Goal: Communication & Community: Answer question/provide support

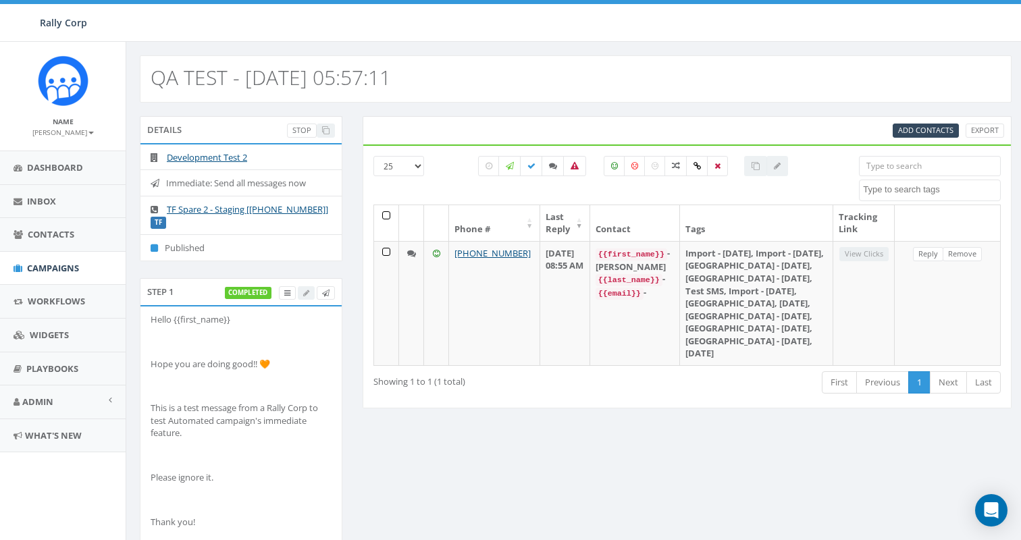
select select
click at [58, 271] on span "Campaigns" at bounding box center [53, 268] width 52 height 12
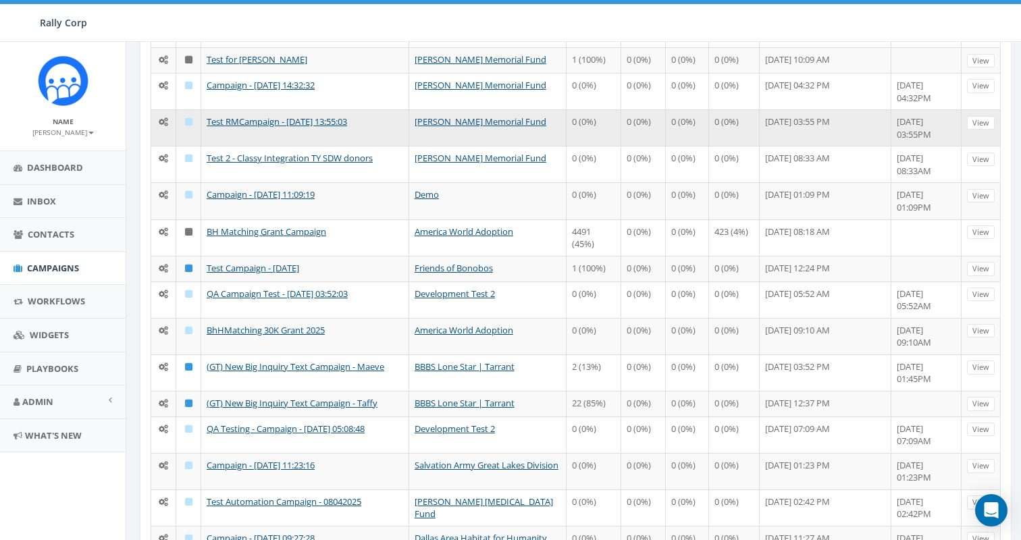
scroll to position [277, 0]
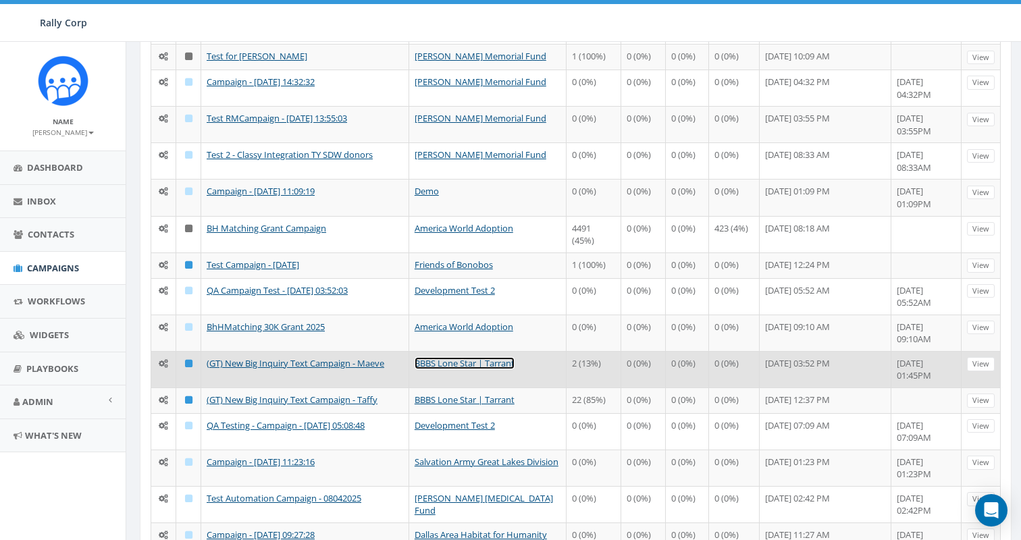
click at [467, 364] on link "BBBS Lone Star | Tarrant" at bounding box center [465, 363] width 100 height 12
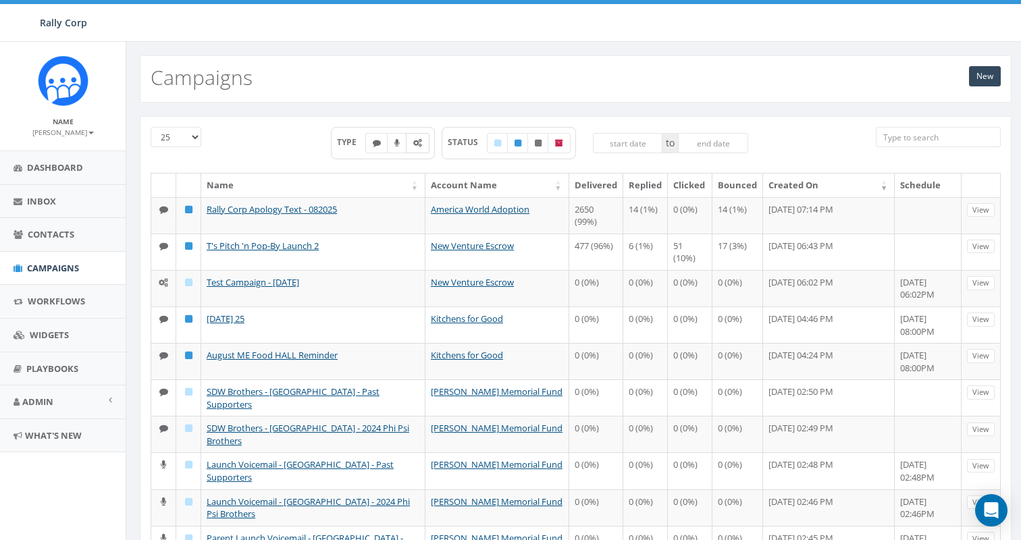
click at [420, 149] on label at bounding box center [418, 143] width 24 height 20
click at [413, 146] on icon at bounding box center [417, 143] width 9 height 8
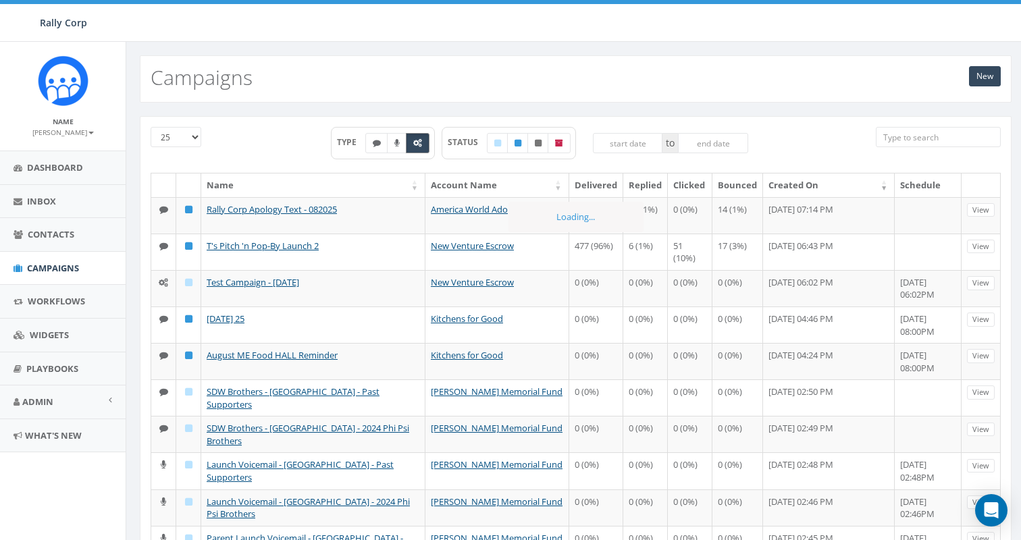
click at [413, 146] on icon at bounding box center [417, 143] width 9 height 8
checkbox input "true"
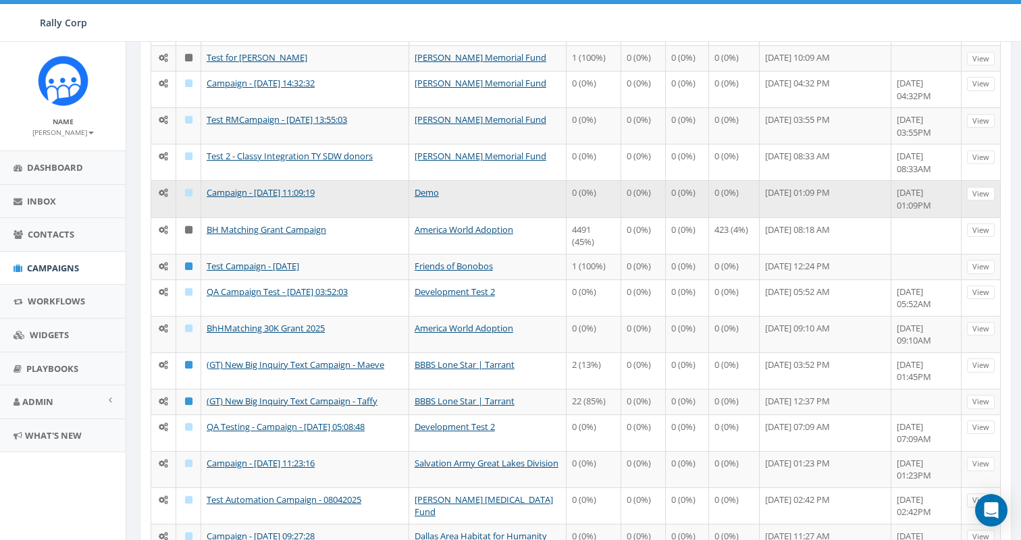
scroll to position [278, 0]
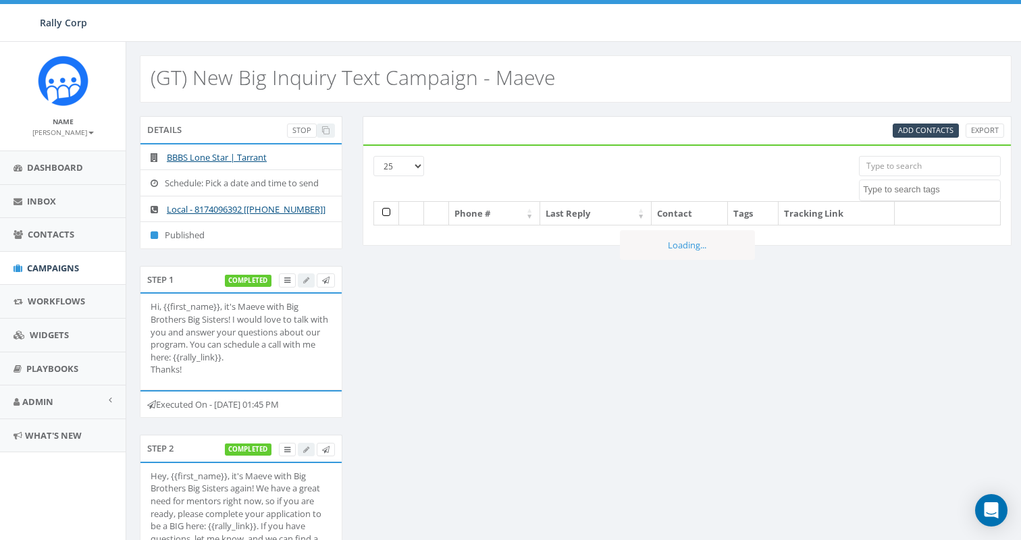
select select
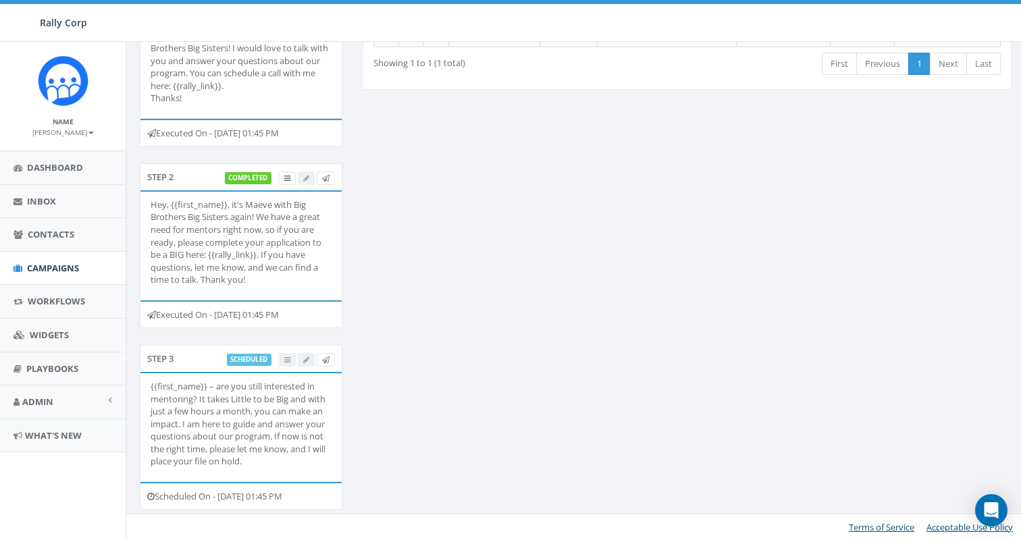
scroll to position [284, 0]
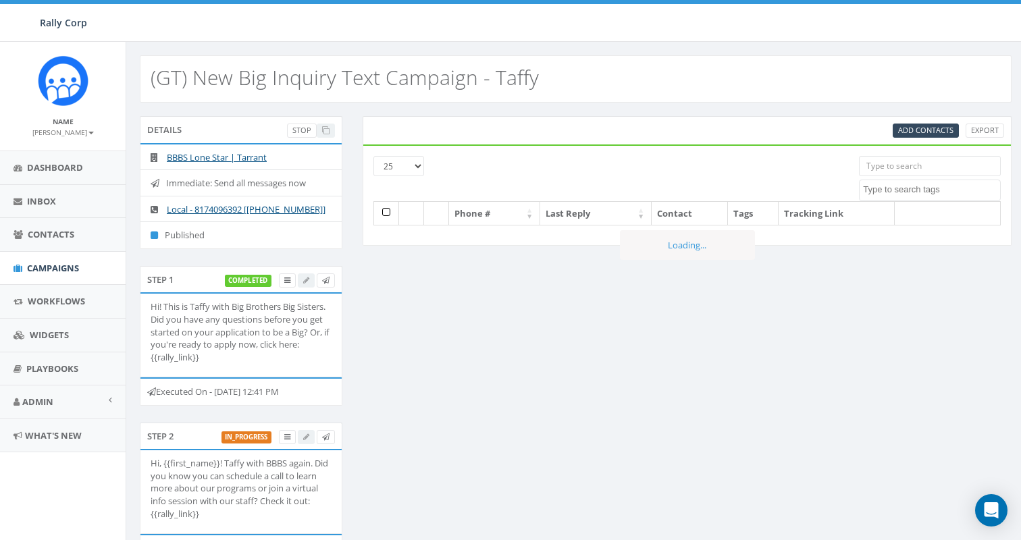
select select
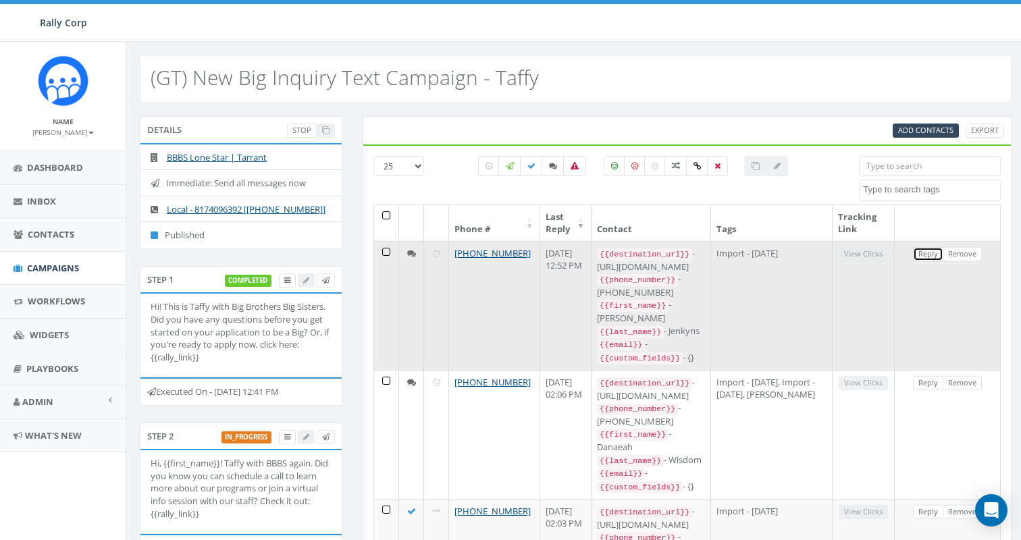
click at [922, 252] on link "Reply" at bounding box center [928, 254] width 30 height 14
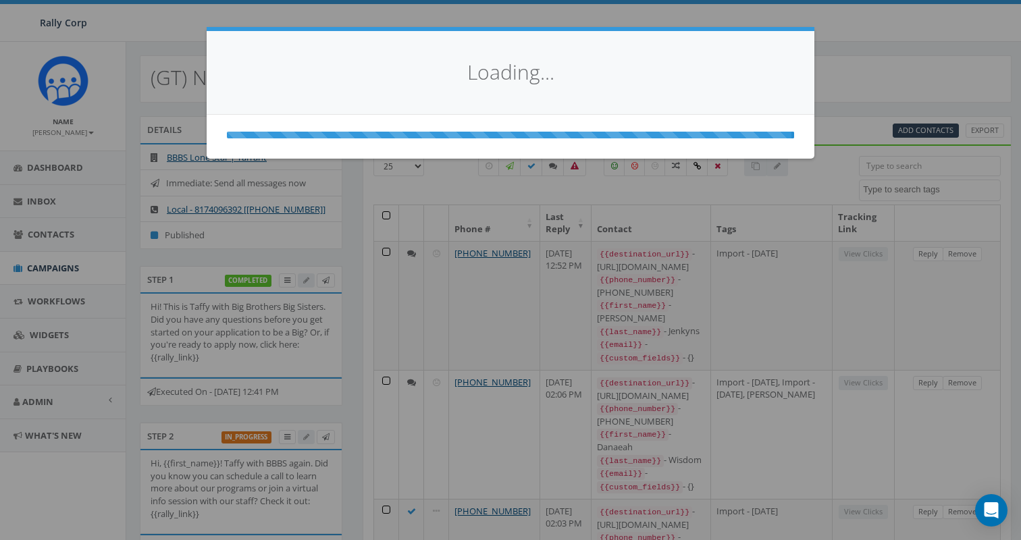
select select
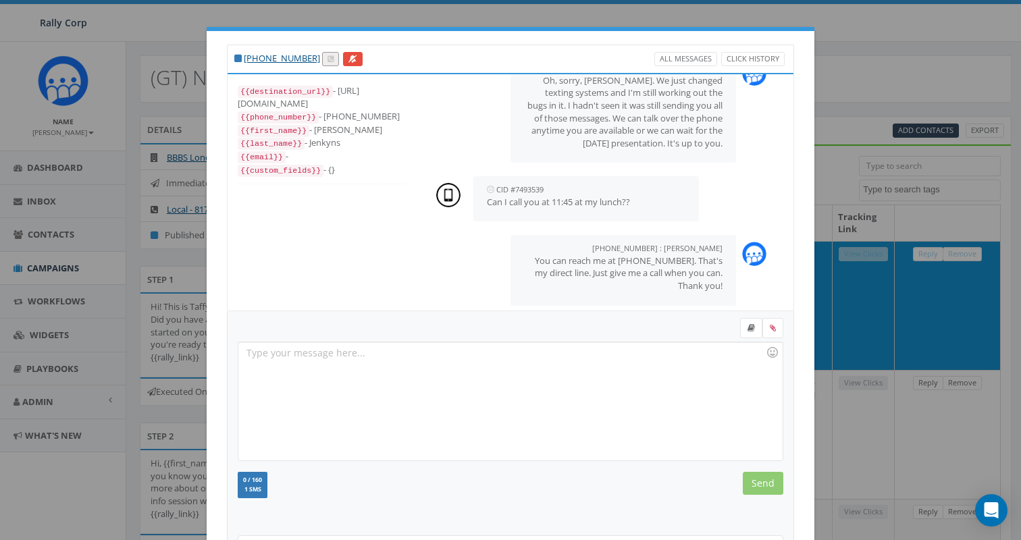
scroll to position [136, 0]
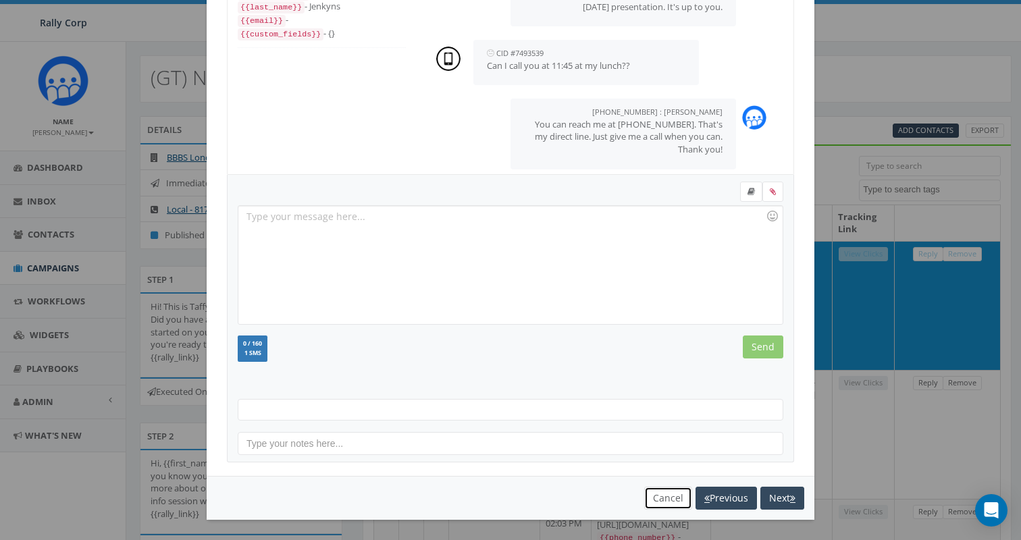
click at [667, 507] on button "Cancel" at bounding box center [668, 498] width 48 height 23
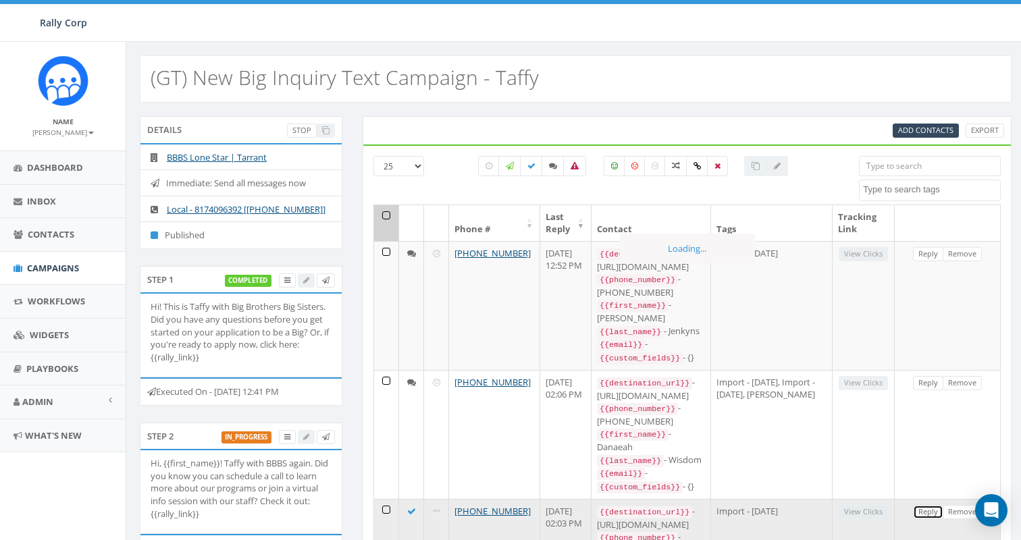
click at [926, 505] on link "Reply" at bounding box center [928, 512] width 30 height 14
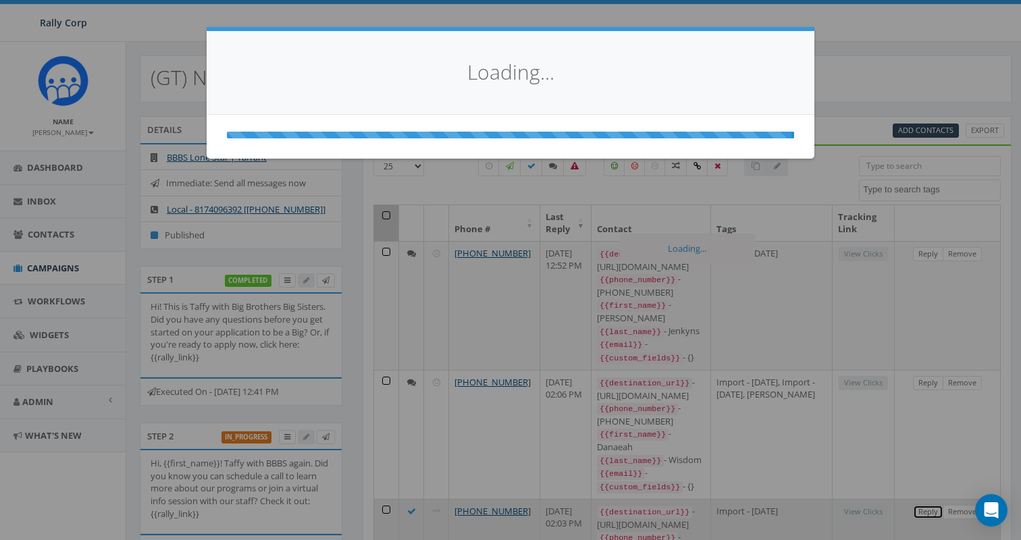
scroll to position [0, 0]
select select
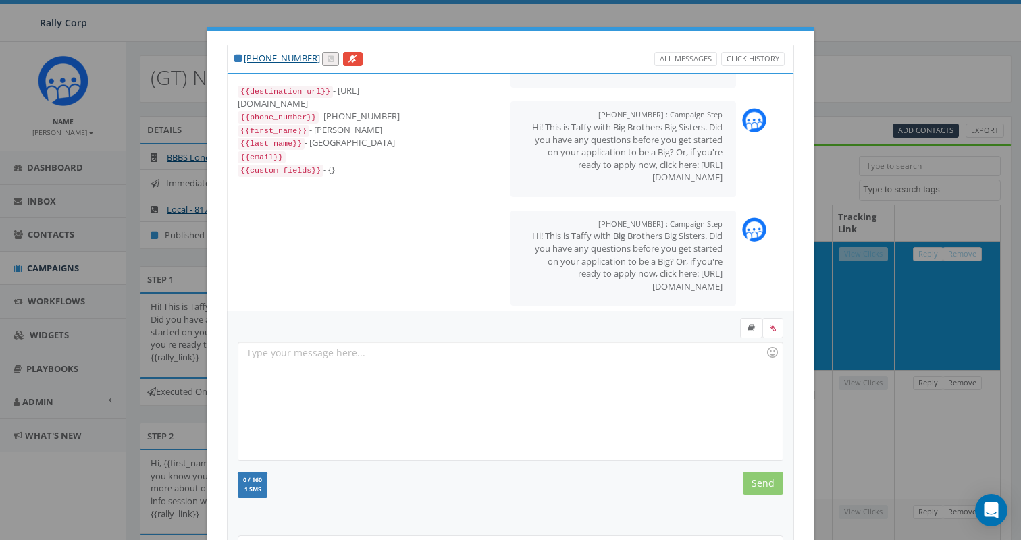
scroll to position [136, 0]
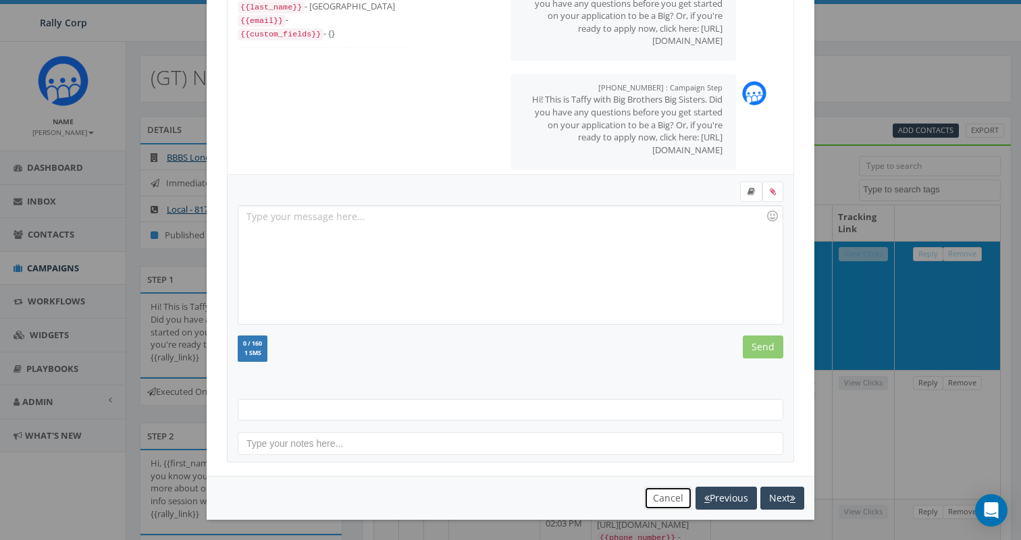
click at [663, 499] on button "Cancel" at bounding box center [668, 498] width 48 height 23
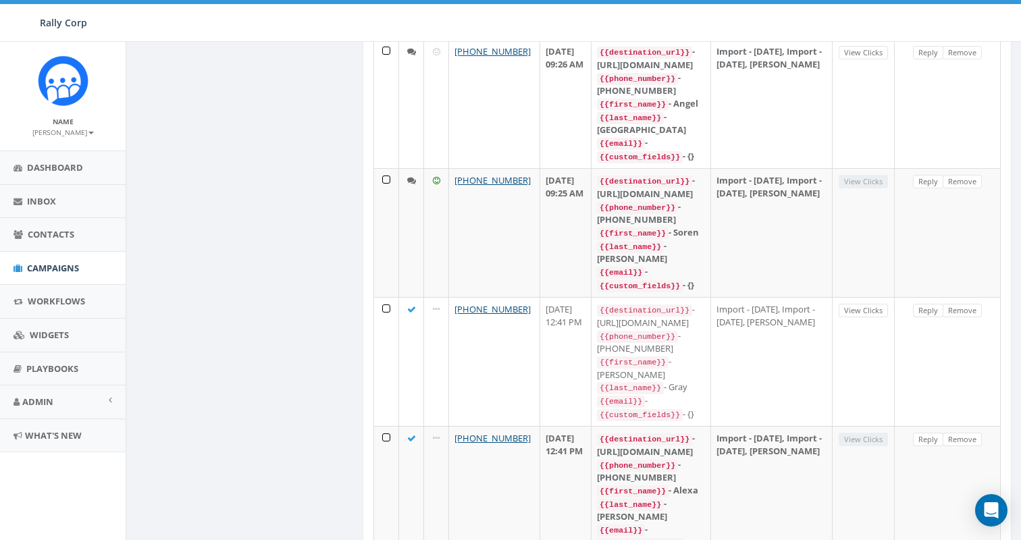
scroll to position [1510, 0]
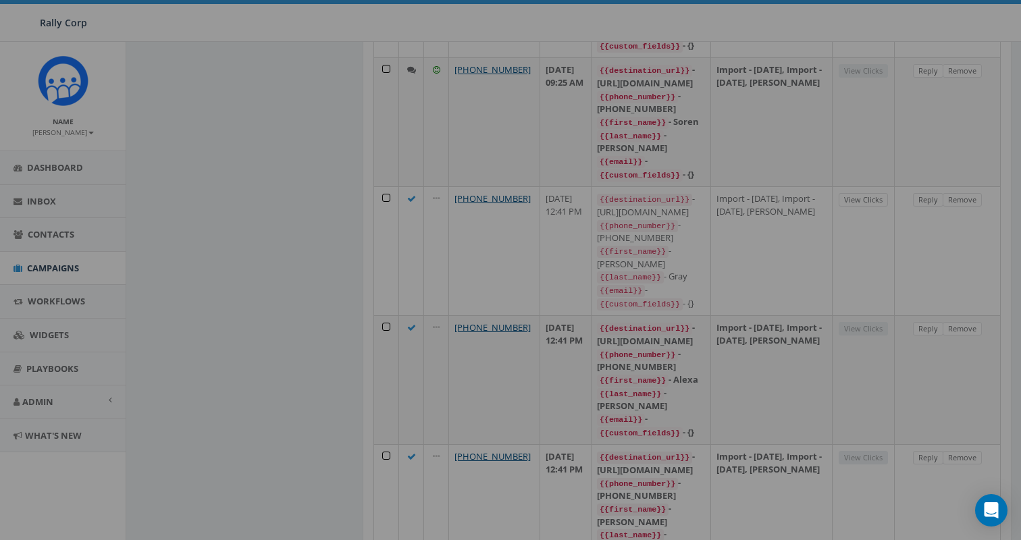
scroll to position [0, 0]
select select
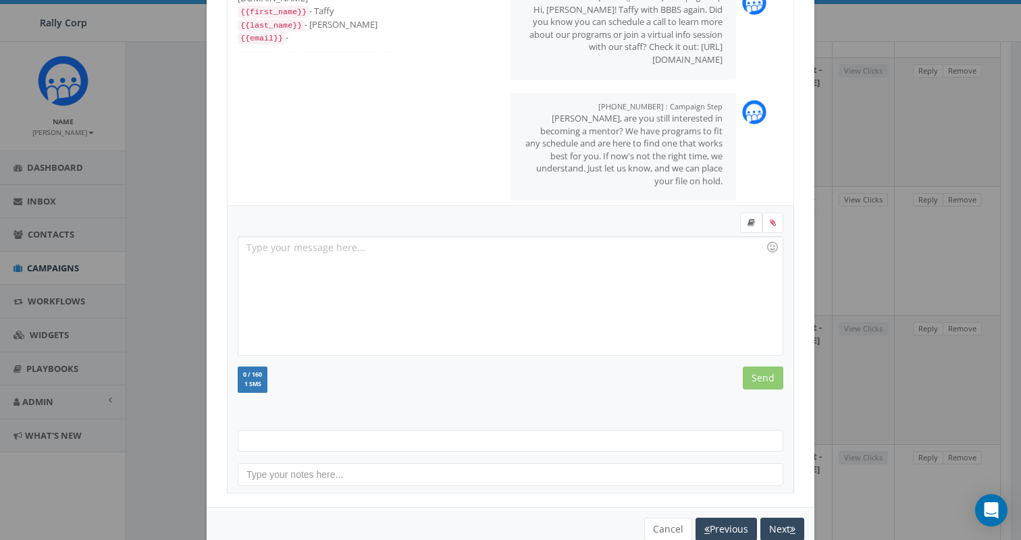
scroll to position [136, 0]
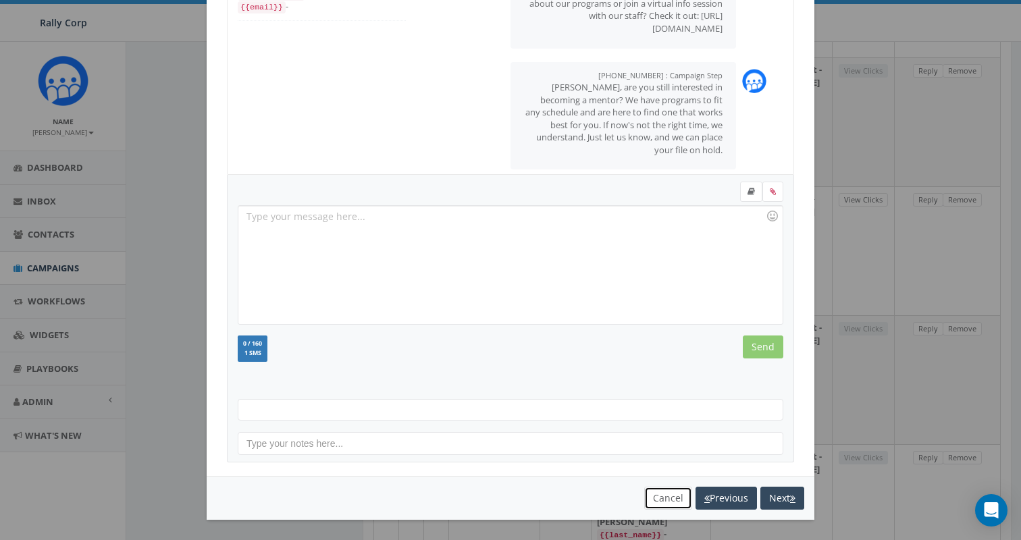
click at [658, 497] on button "Cancel" at bounding box center [668, 498] width 48 height 23
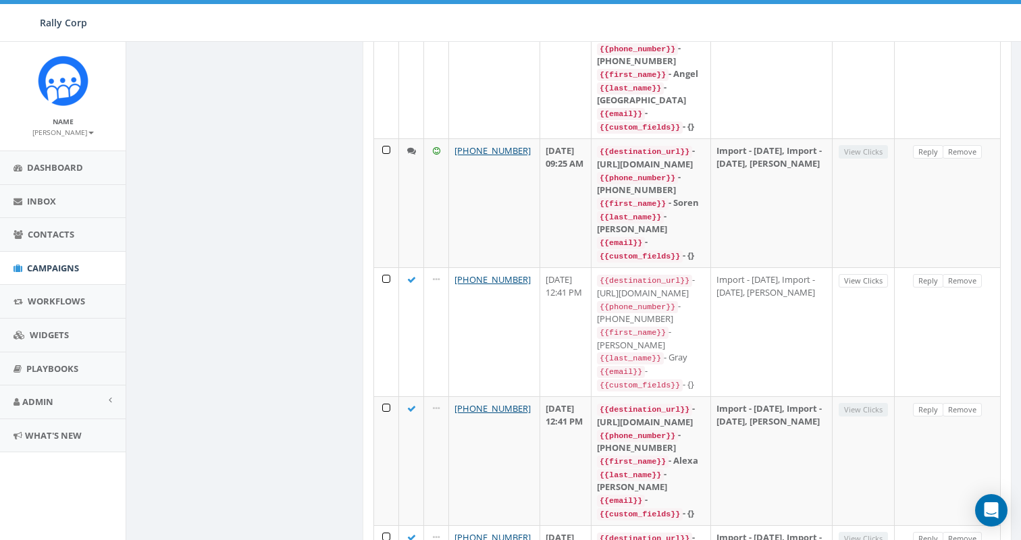
scroll to position [1510, 0]
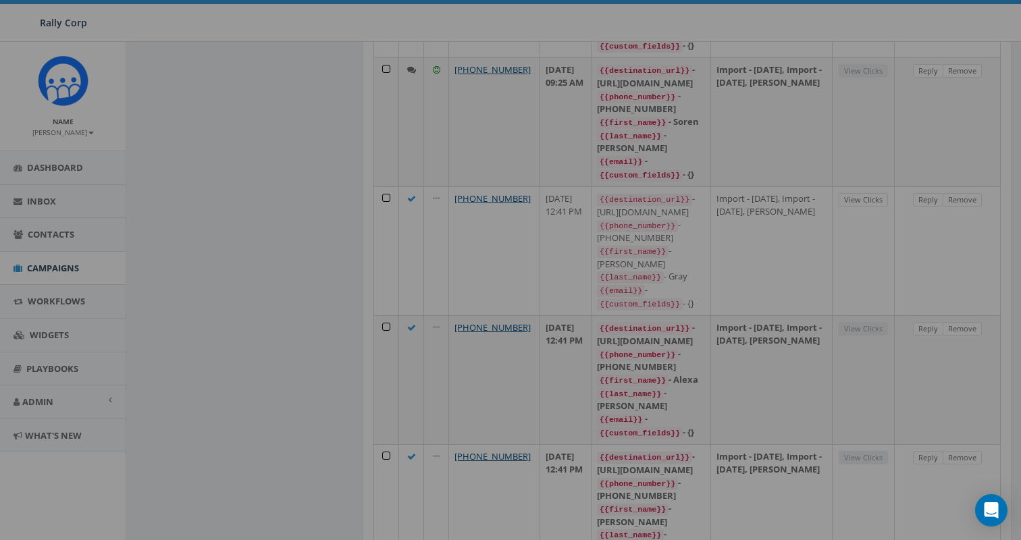
scroll to position [0, 0]
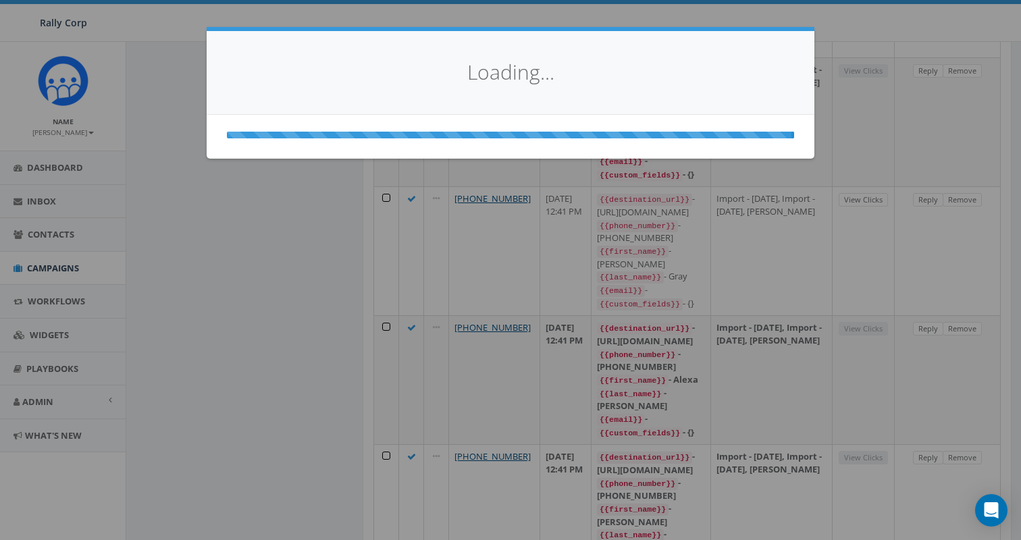
select select
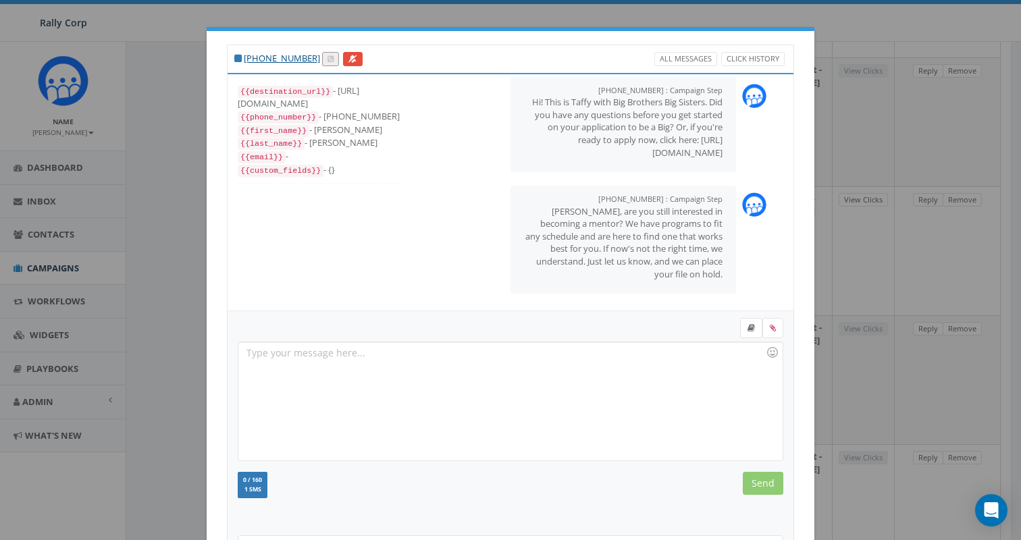
scroll to position [136, 0]
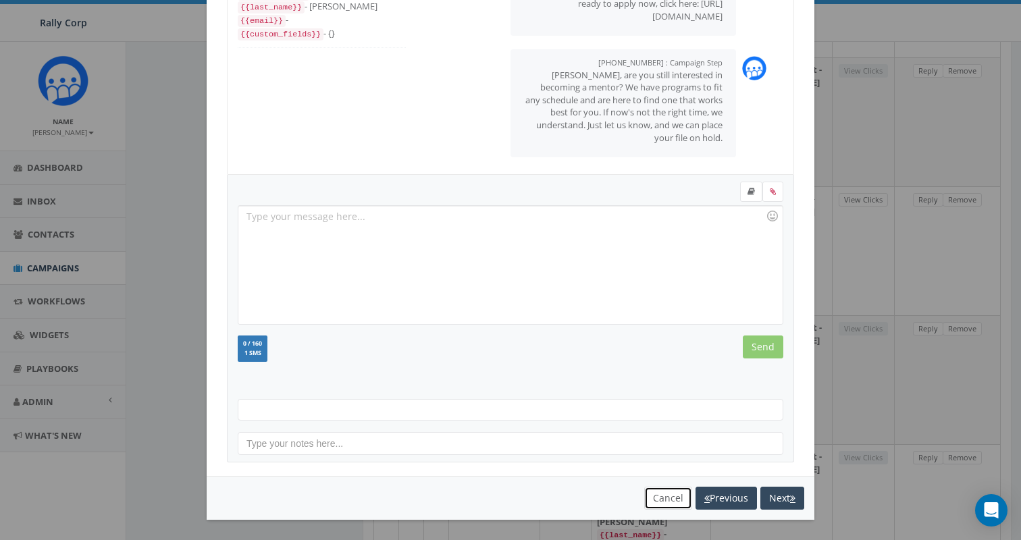
click at [651, 496] on button "Cancel" at bounding box center [668, 498] width 48 height 23
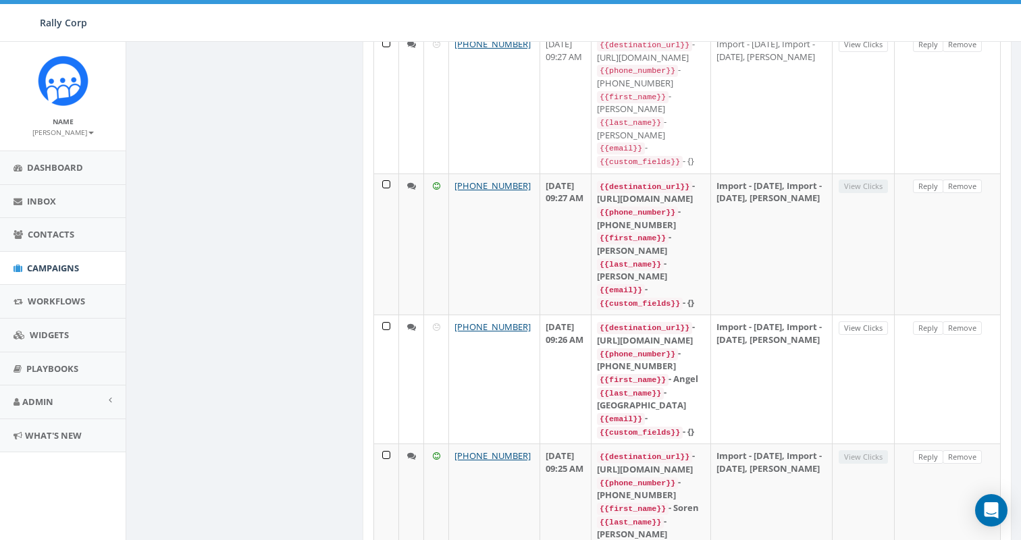
scroll to position [1510, 0]
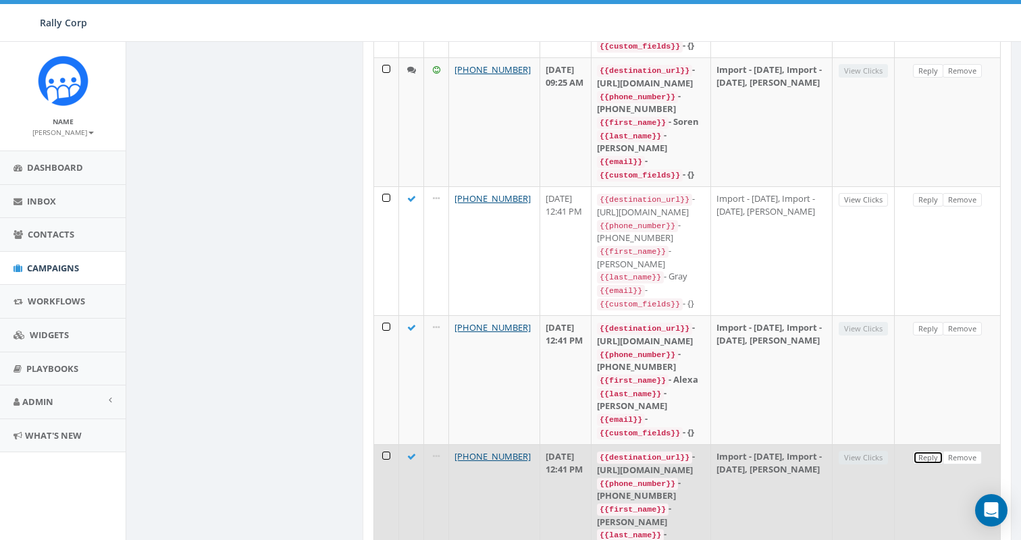
click at [921, 451] on link "Reply" at bounding box center [928, 458] width 30 height 14
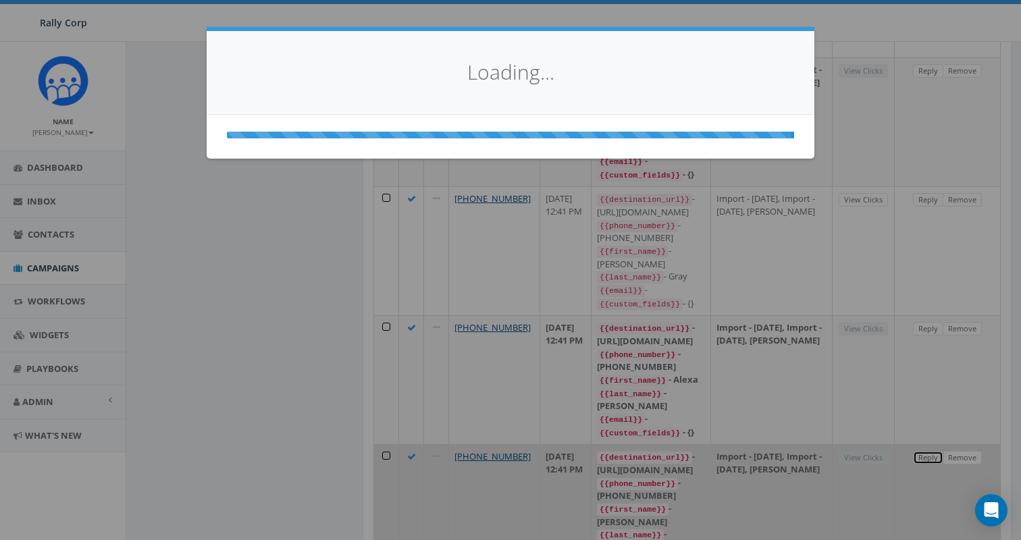
scroll to position [0, 0]
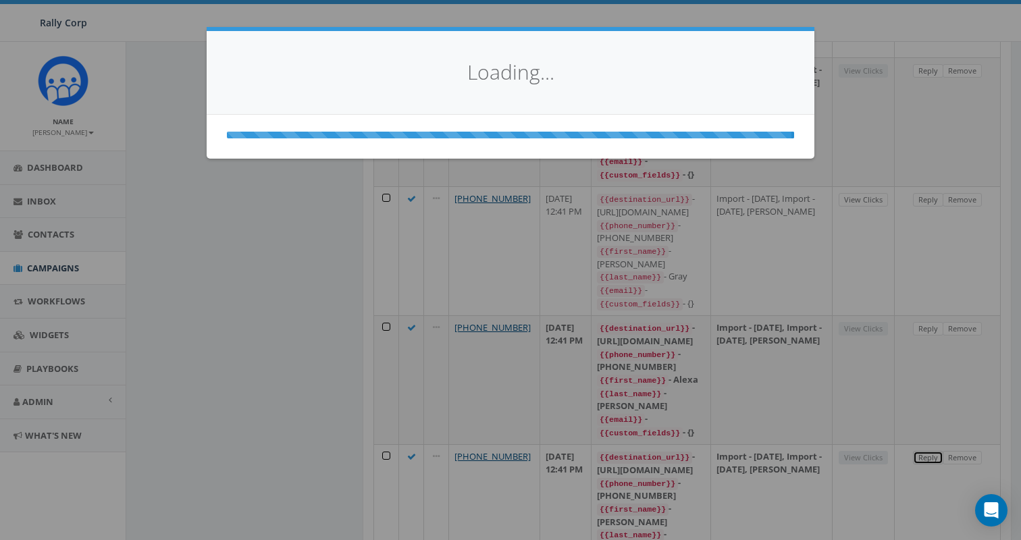
select select
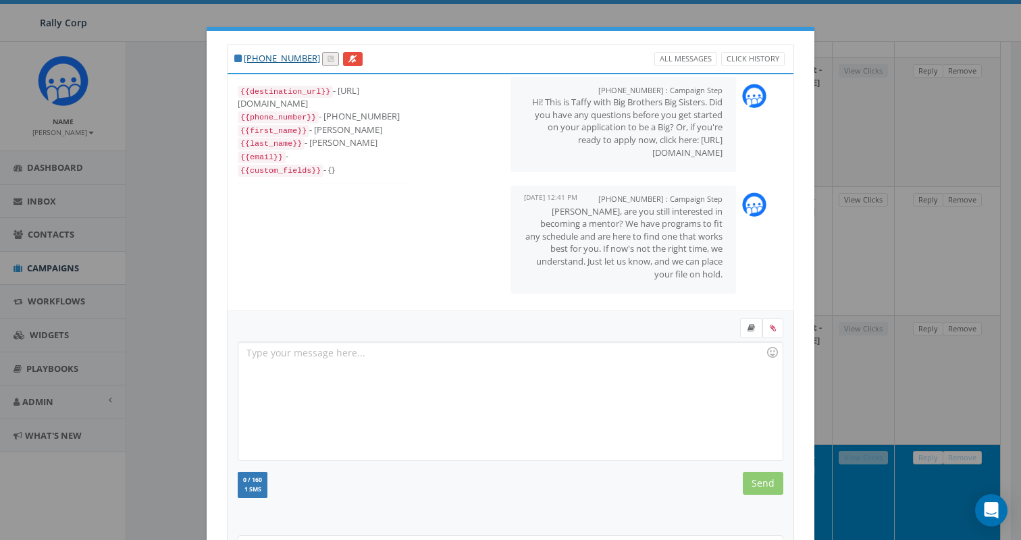
scroll to position [136, 0]
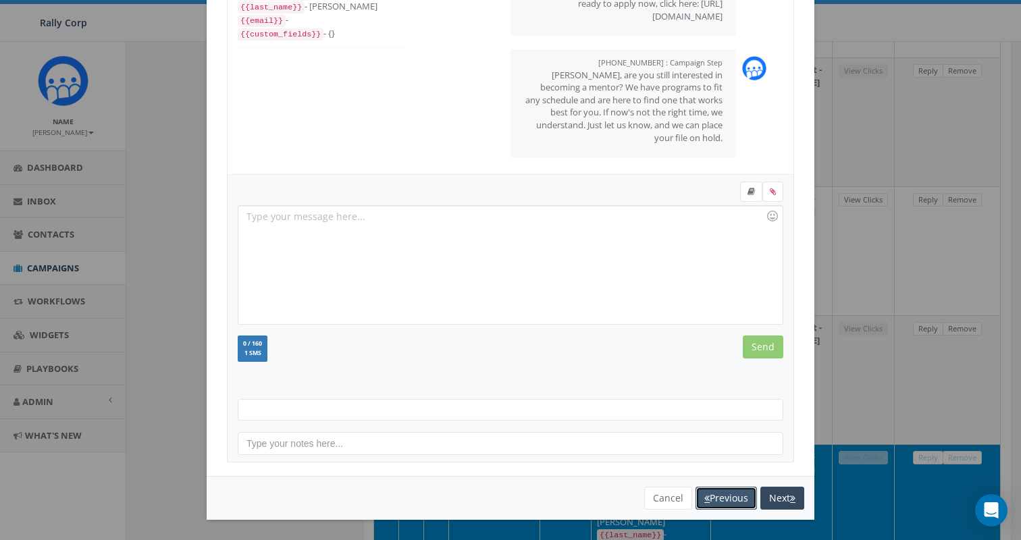
click at [711, 495] on button "Previous" at bounding box center [726, 498] width 61 height 23
select select
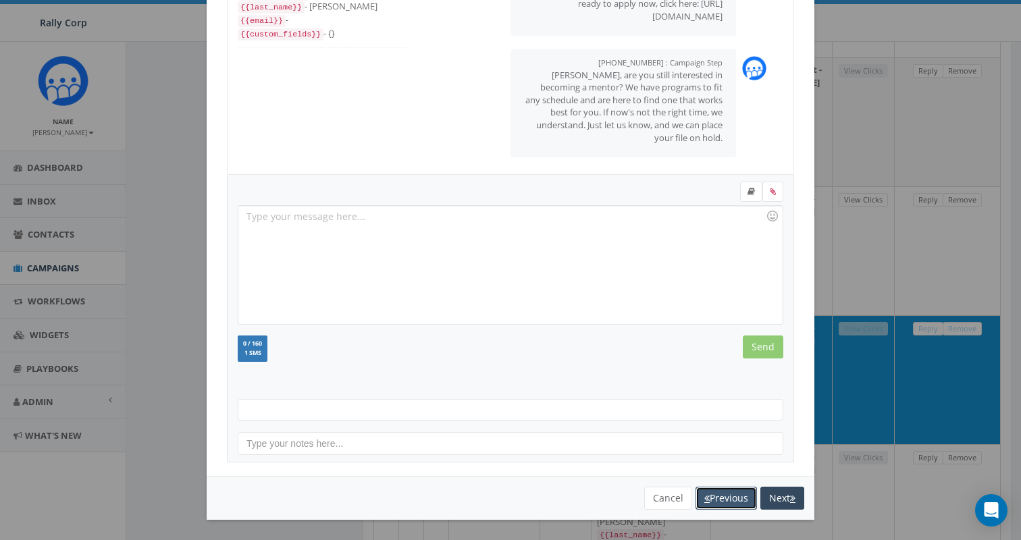
click at [715, 502] on button "Previous" at bounding box center [726, 498] width 61 height 23
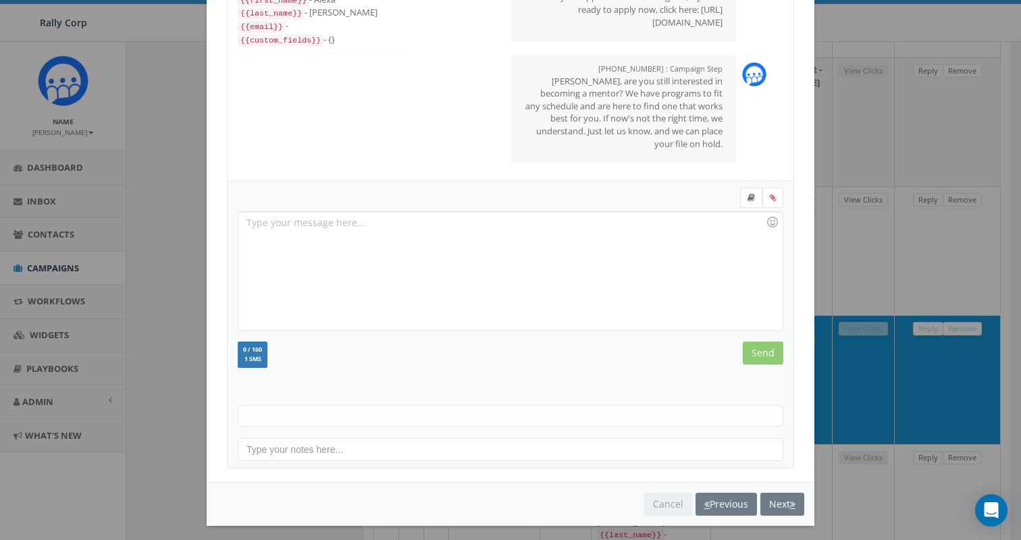
select select
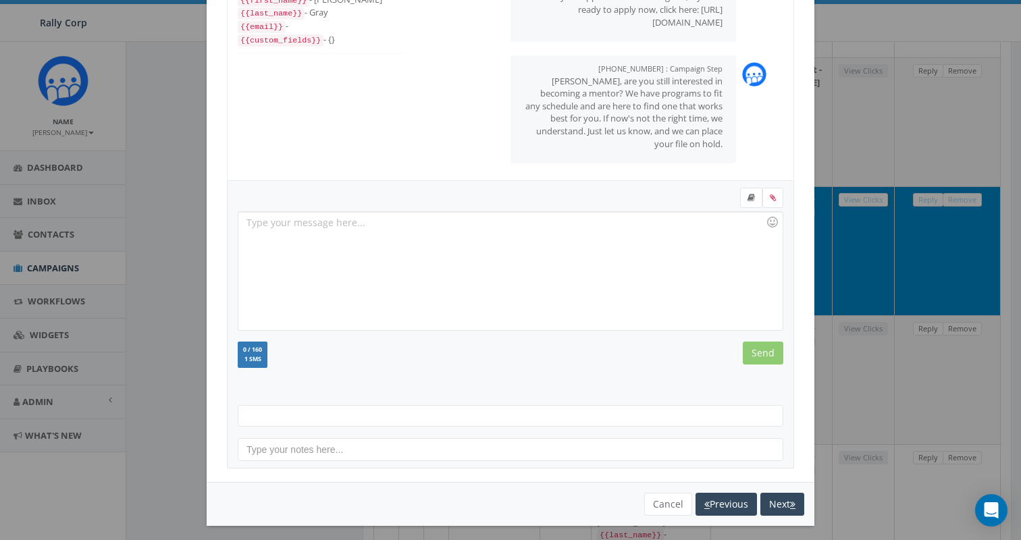
scroll to position [0, 0]
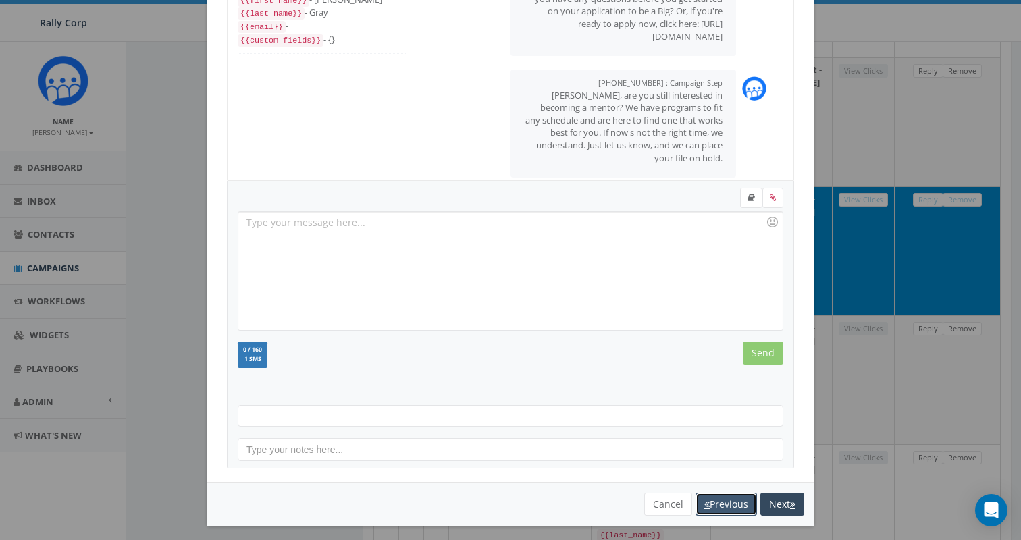
click at [718, 499] on button "Previous" at bounding box center [726, 504] width 61 height 23
select select
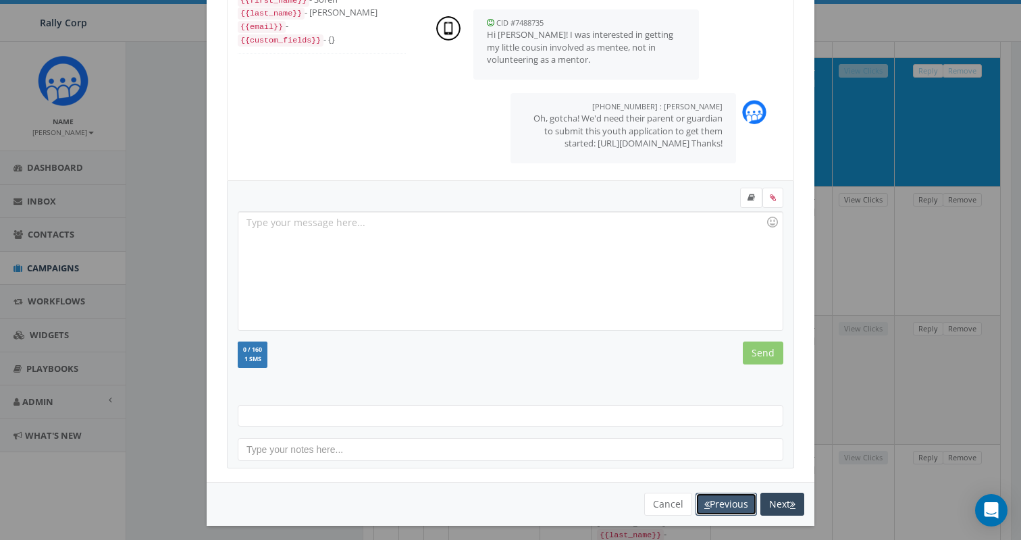
click at [716, 502] on button "Previous" at bounding box center [726, 504] width 61 height 23
select select
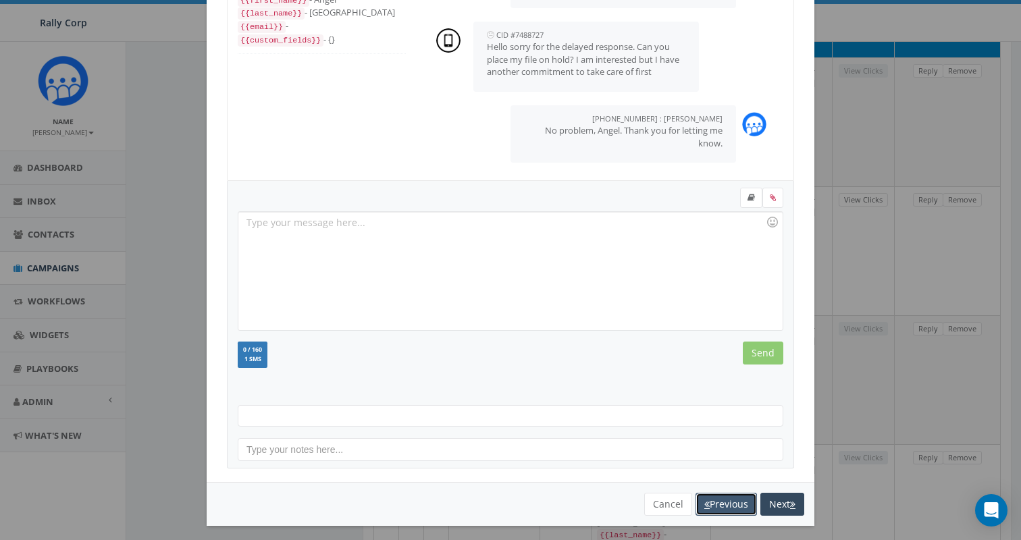
click at [716, 502] on button "Previous" at bounding box center [726, 504] width 61 height 23
select select
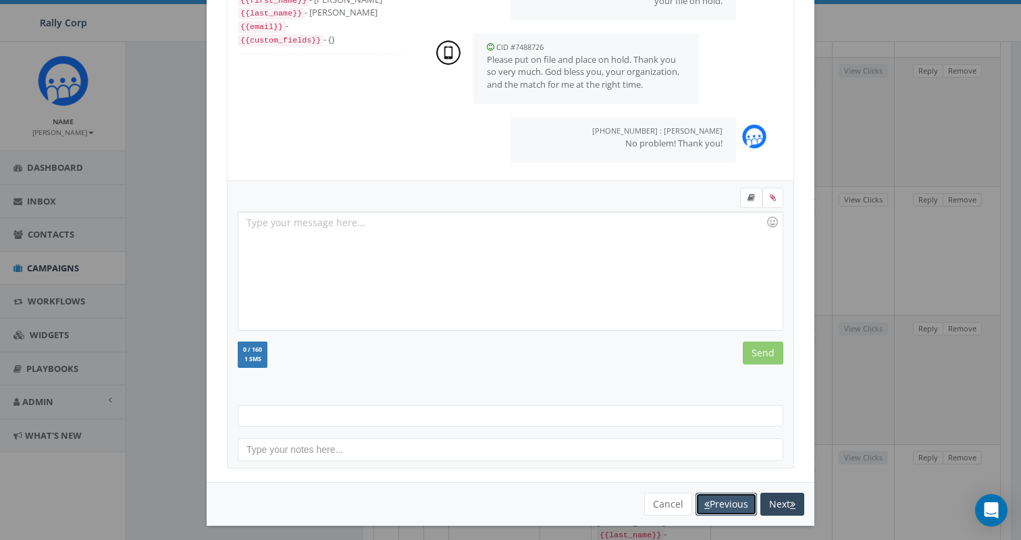
click at [716, 502] on button "Previous" at bounding box center [726, 504] width 61 height 23
select select
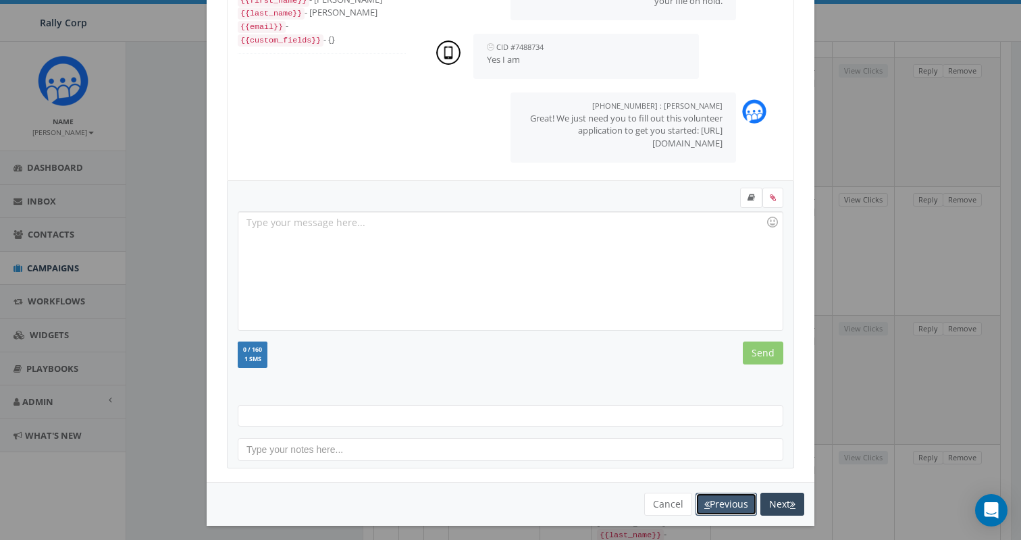
click at [716, 502] on button "Previous" at bounding box center [726, 504] width 61 height 23
select select
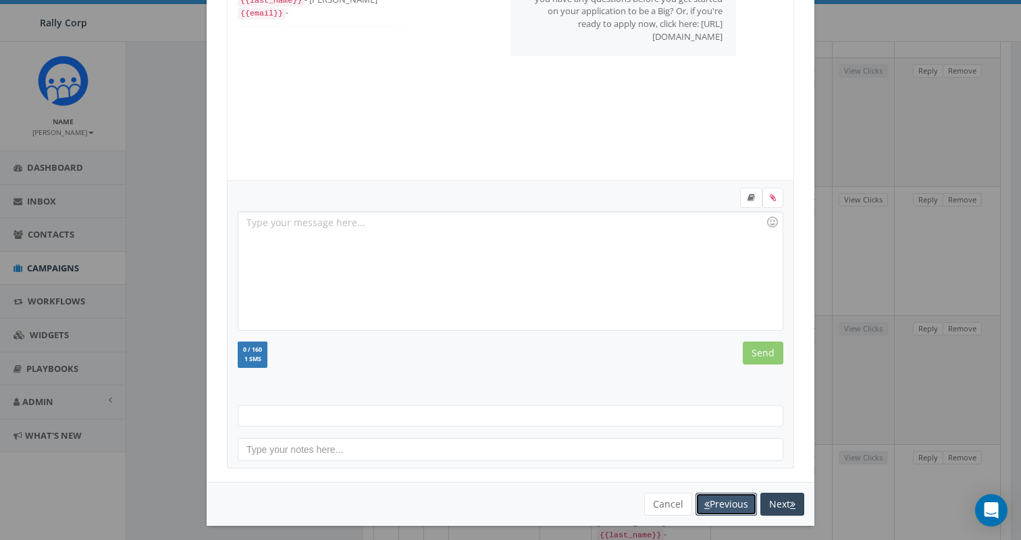
click at [716, 502] on button "Previous" at bounding box center [726, 504] width 61 height 23
select select
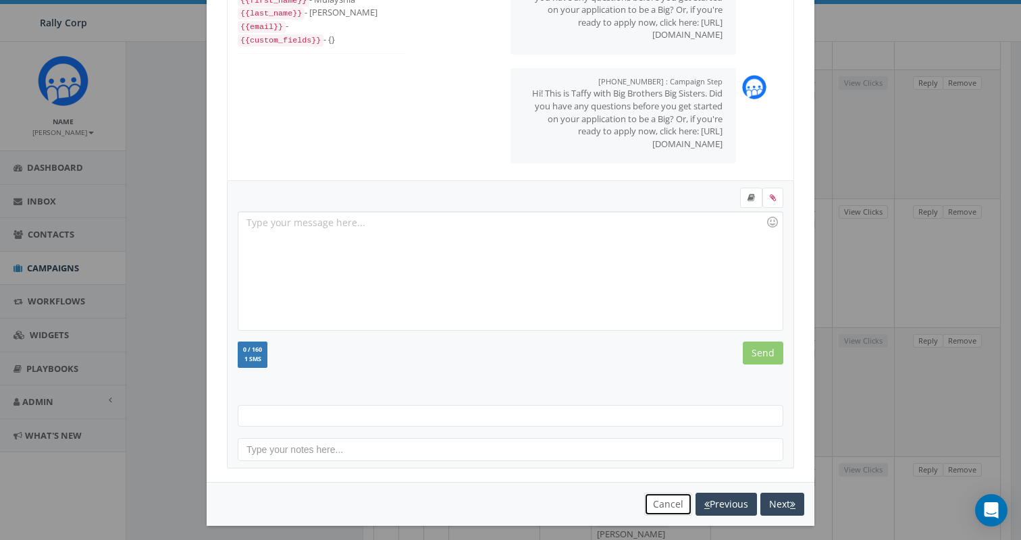
click at [655, 504] on button "Cancel" at bounding box center [668, 504] width 48 height 23
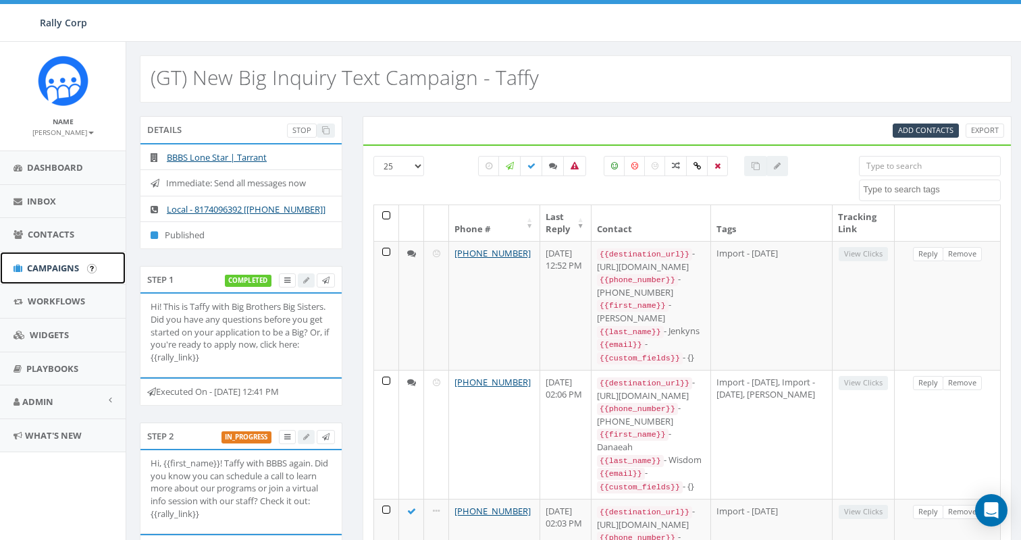
click at [59, 264] on span "Campaigns" at bounding box center [53, 268] width 52 height 12
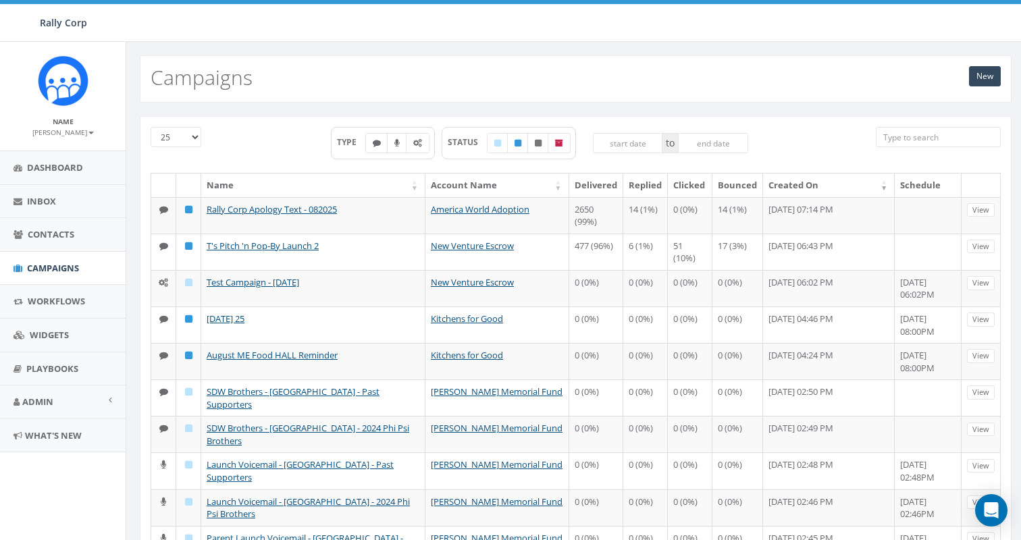
click at [493, 76] on div "New Campaigns" at bounding box center [576, 78] width 872 height 47
click at [505, 84] on div "New Campaigns" at bounding box center [576, 78] width 872 height 47
